Goal: Information Seeking & Learning: Find specific fact

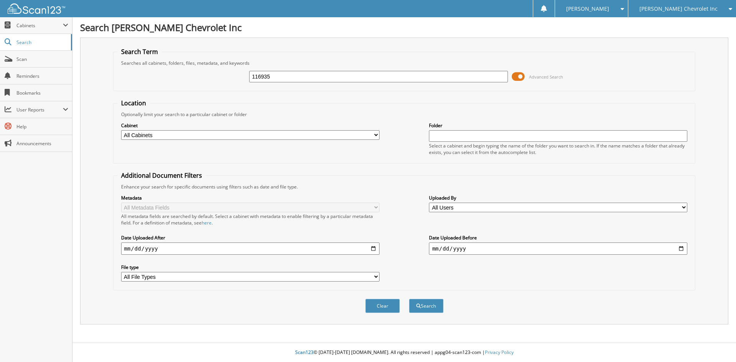
type input "116935"
click at [409, 299] on button "Search" at bounding box center [426, 306] width 35 height 14
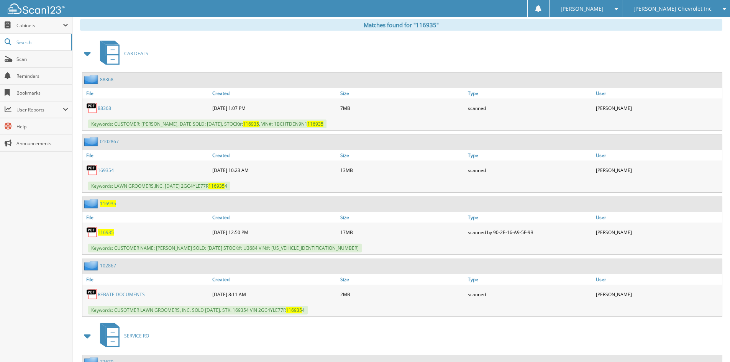
scroll to position [345, 0]
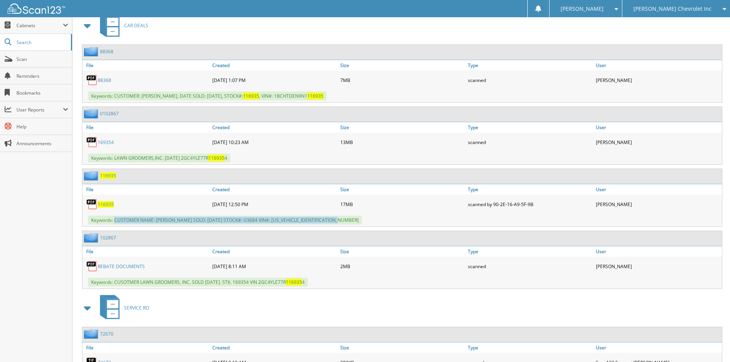
drag, startPoint x: 114, startPoint y: 220, endPoint x: 319, endPoint y: 227, distance: 204.5
click at [364, 220] on div "Keywords: CUSTOMER NAME: BRIDGET RITTER DATE SOLD: 08/23/2025 STOCK#: U3684 VIN…" at bounding box center [402, 220] width 640 height 13
copy span "CUSTOMER NAME: BRIDGET RITTER DATE SOLD: 08/23/2025 STOCK#: U3684 VIN#: 1G1JC5S…"
click at [676, 13] on div "[PERSON_NAME] Chevrolet Inc" at bounding box center [677, 8] width 100 height 17
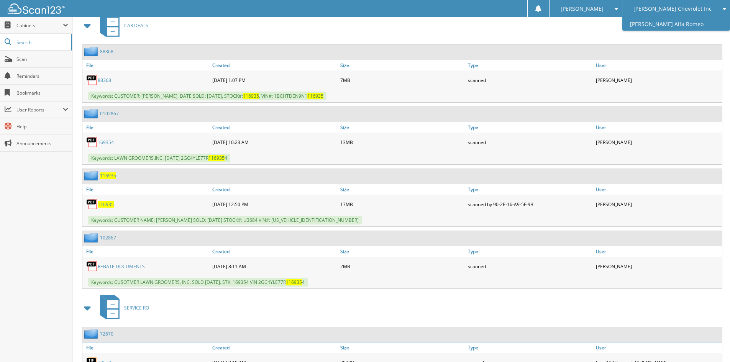
click at [679, 23] on link "[PERSON_NAME] Alfa Romeo" at bounding box center [677, 23] width 108 height 13
